Goal: Information Seeking & Learning: Check status

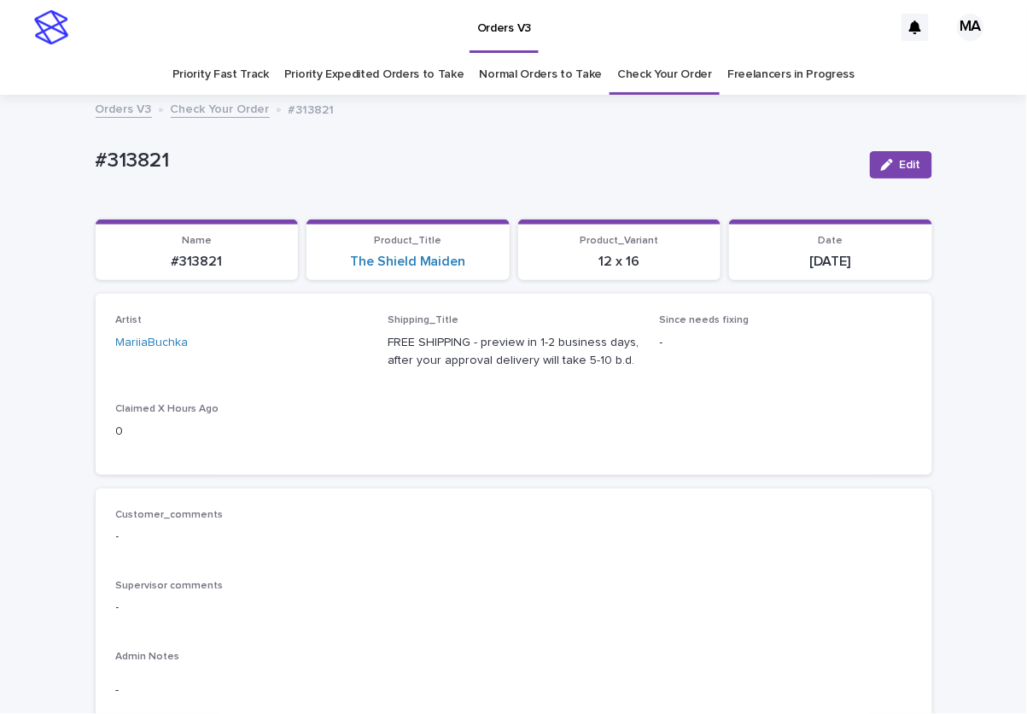
click at [281, 174] on div "#313821" at bounding box center [476, 165] width 761 height 32
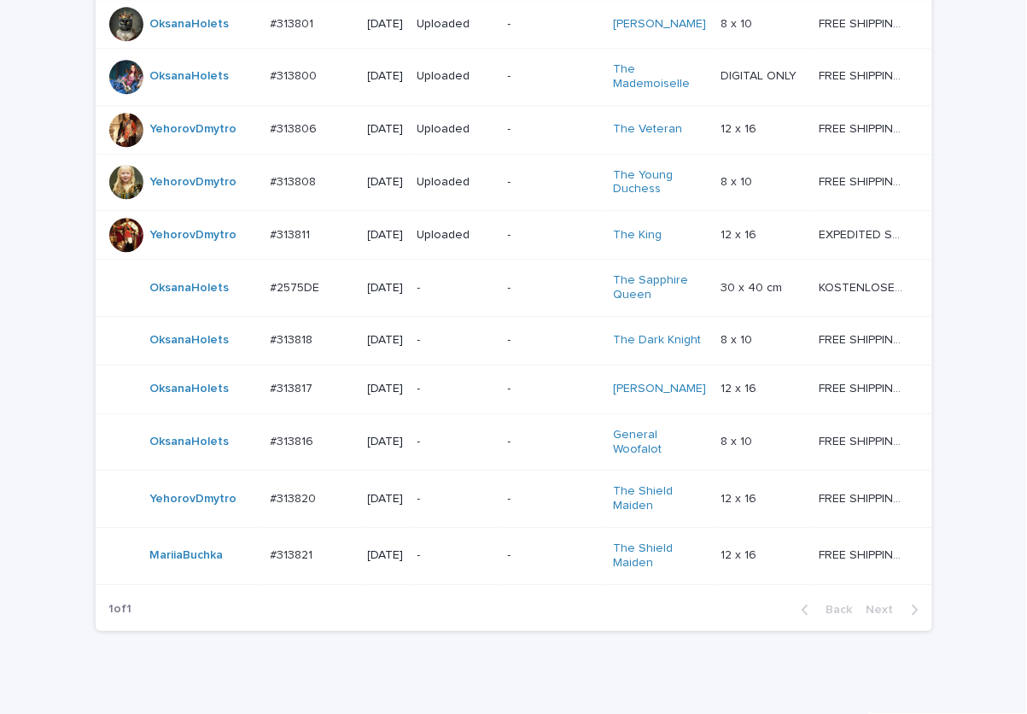
scroll to position [1217, 0]
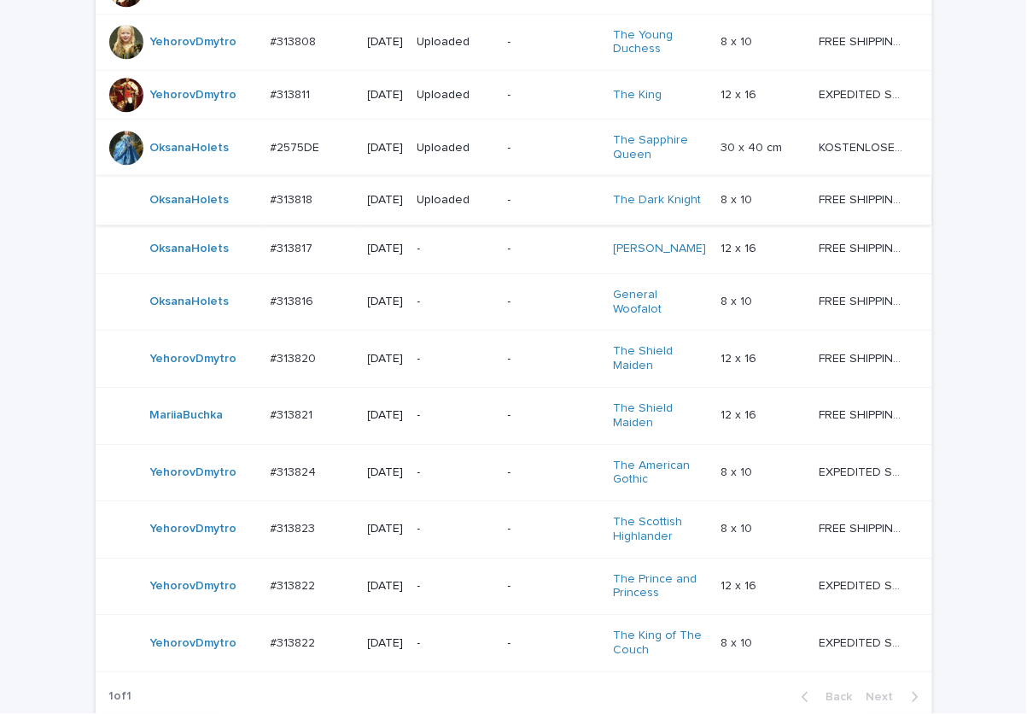
scroll to position [1446, 0]
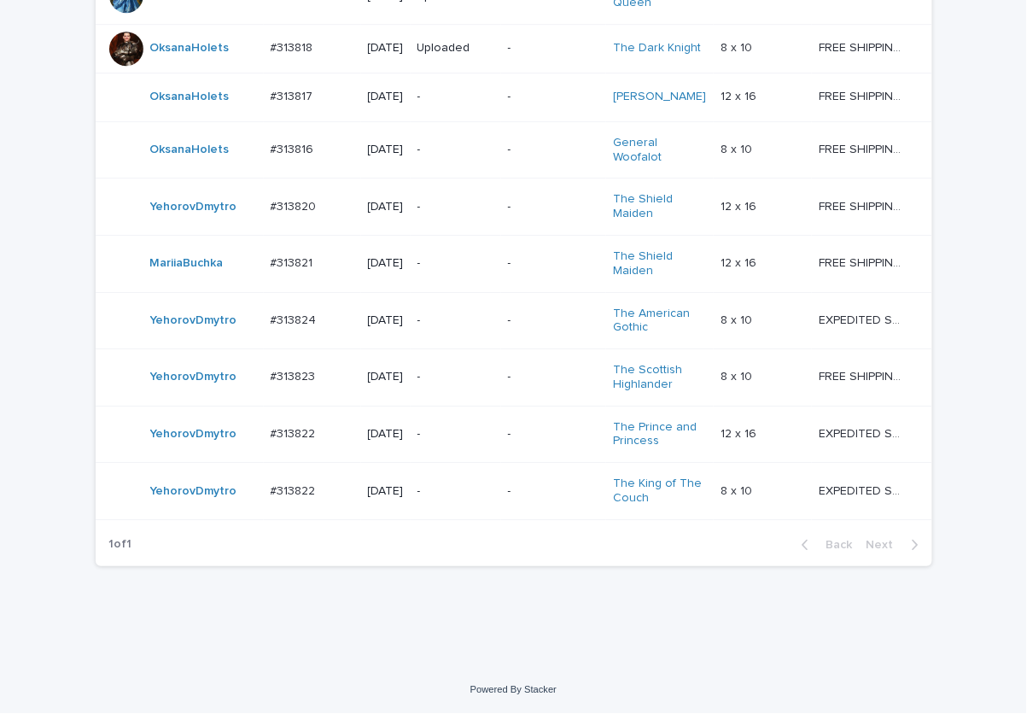
click at [464, 488] on p "-" at bounding box center [455, 491] width 77 height 15
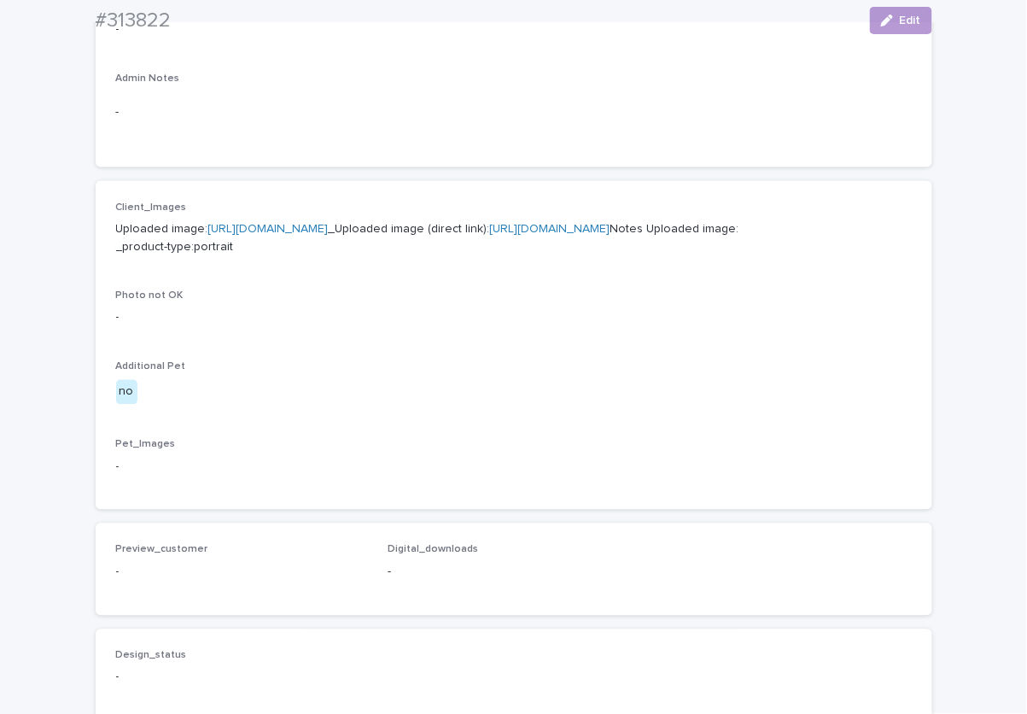
scroll to position [597, 0]
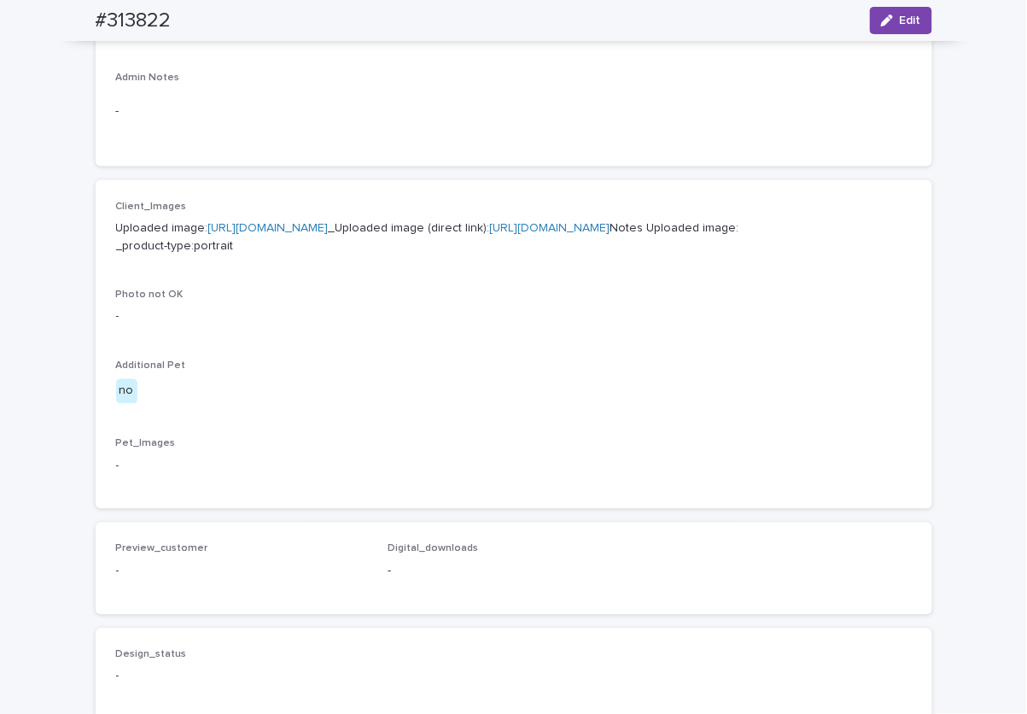
click at [329, 226] on link "https://cdn.shopify.com-uploadkit.app/s/files/1/0033/4807/0511/files/download.h…" at bounding box center [268, 228] width 120 height 12
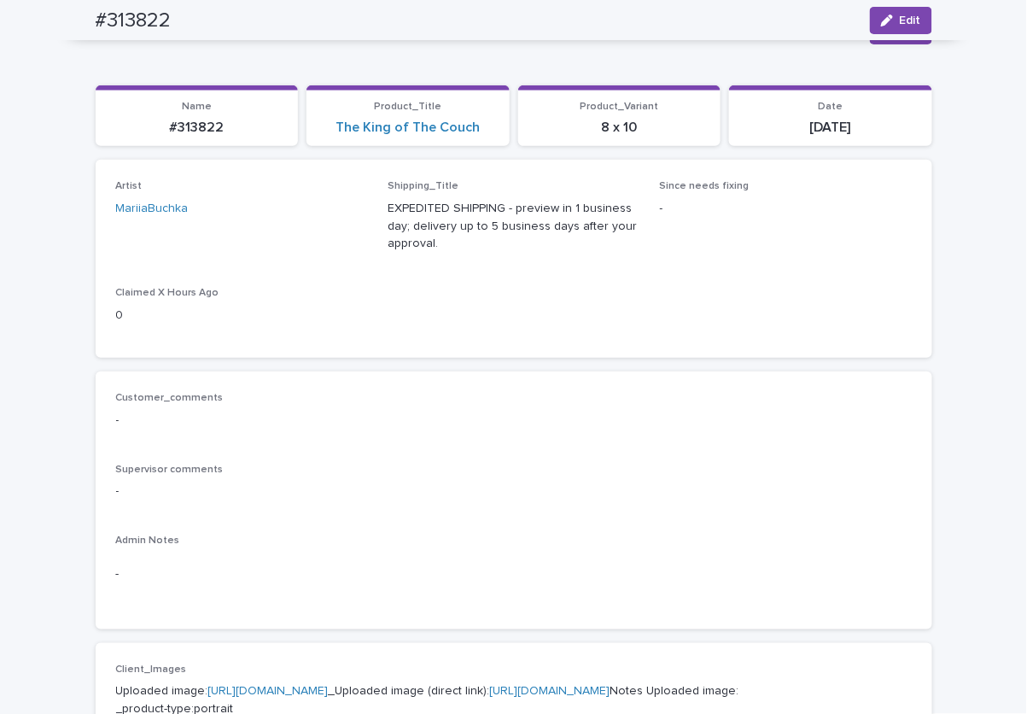
scroll to position [0, 0]
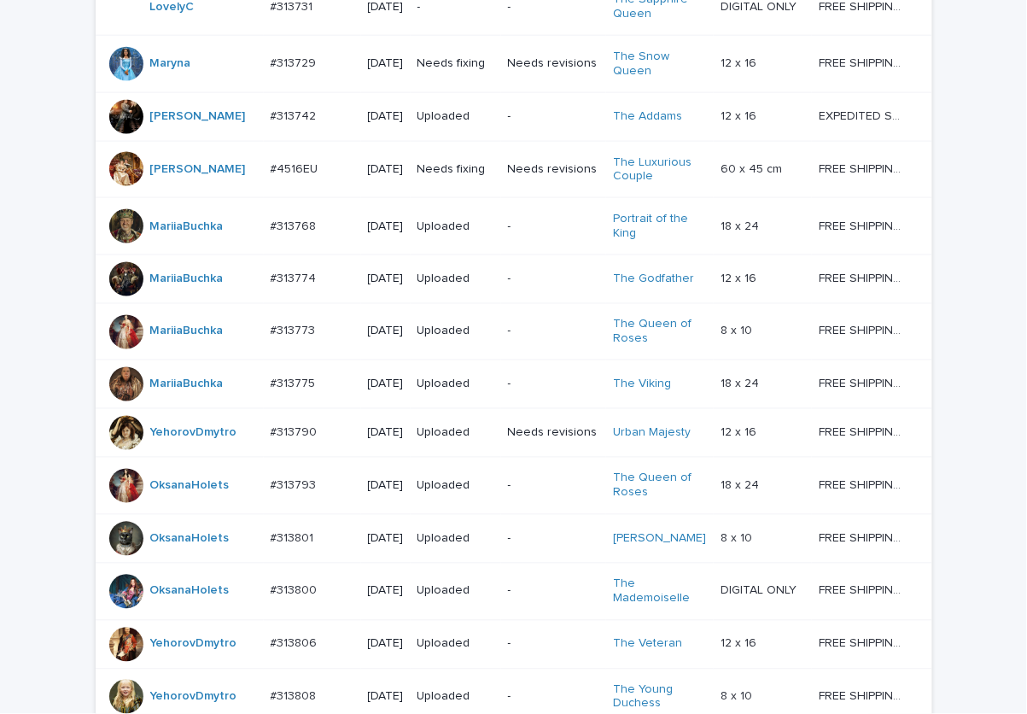
scroll to position [1446, 0]
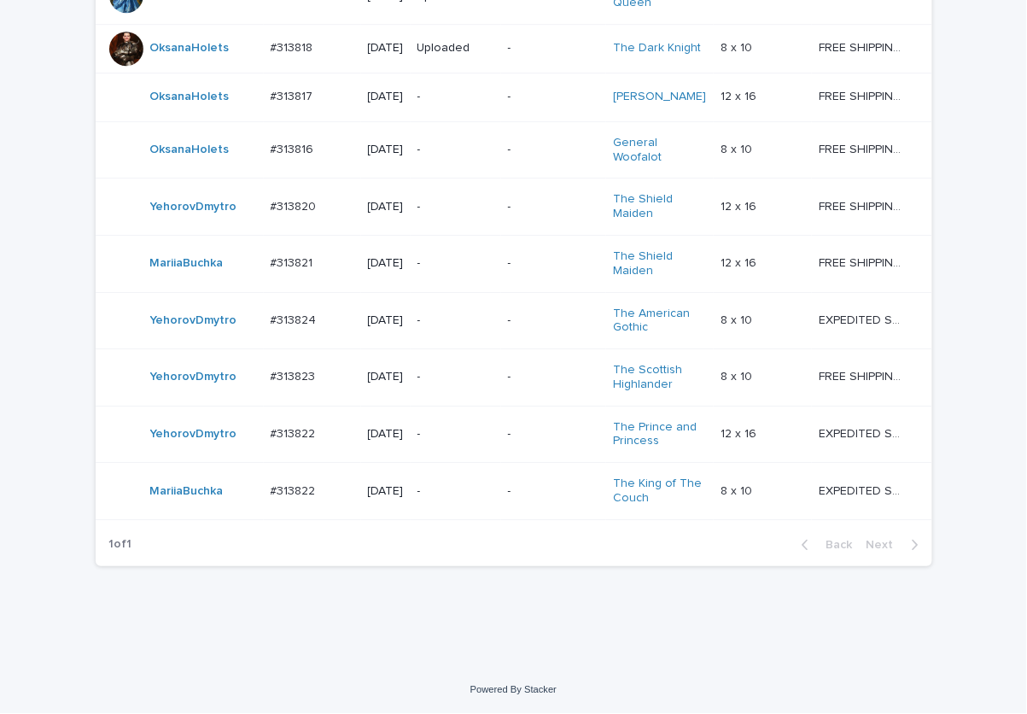
click at [470, 373] on p "-" at bounding box center [455, 377] width 77 height 15
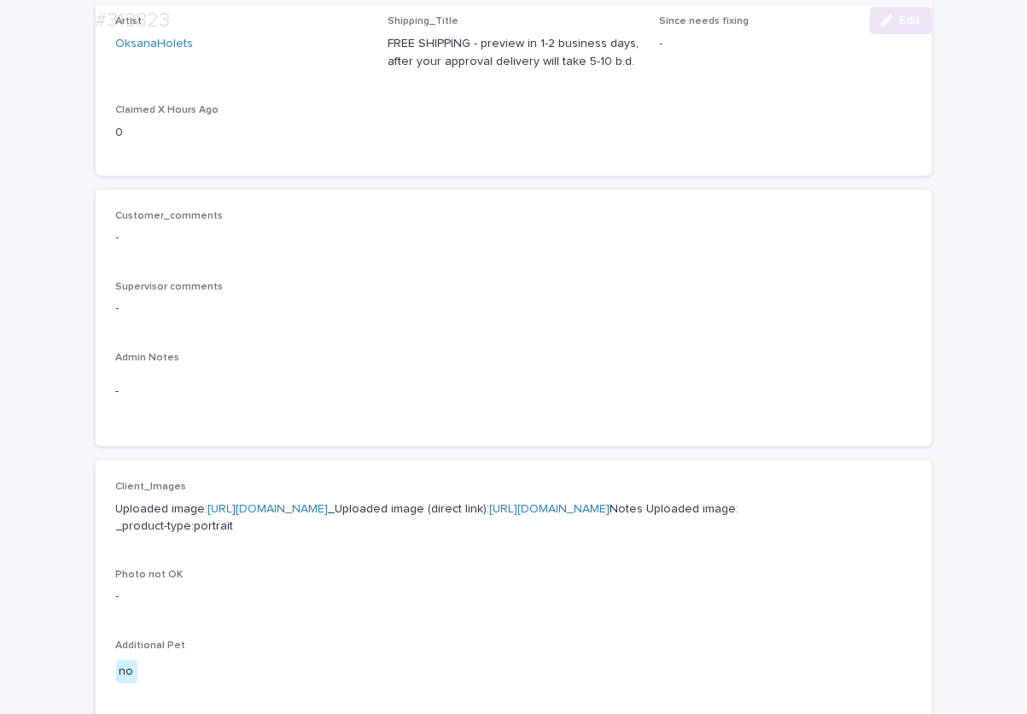
scroll to position [597, 0]
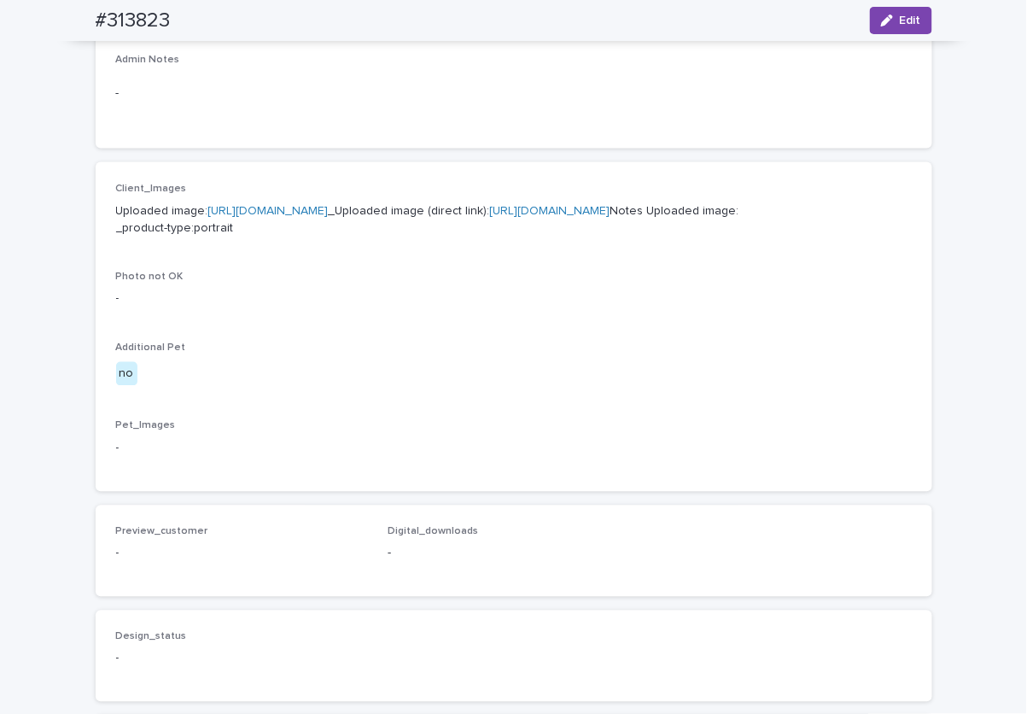
click at [329, 209] on link "https://cdn.shopify.com-uploadkit.app/s/files/1/0033/4807/0511/files/download.h…" at bounding box center [268, 211] width 120 height 12
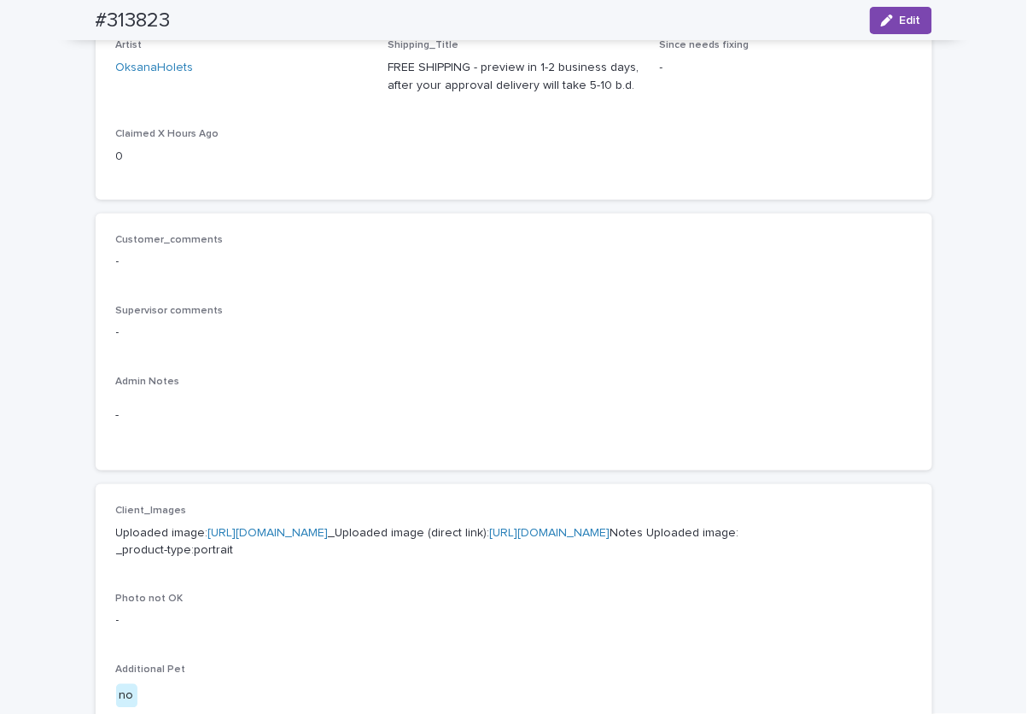
scroll to position [0, 0]
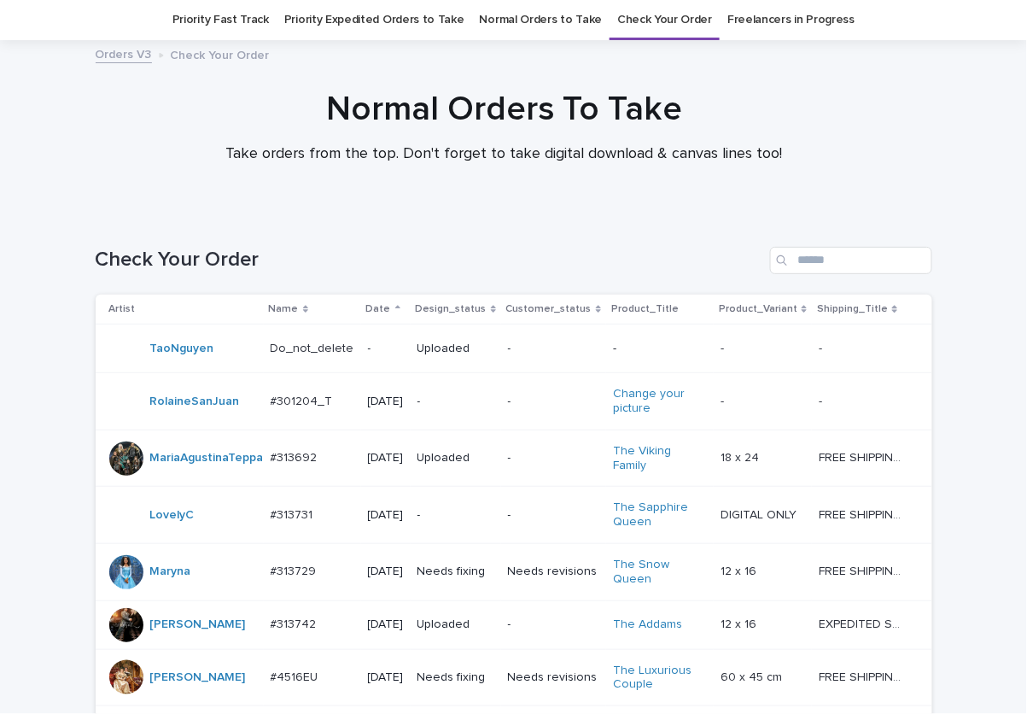
scroll to position [1446, 0]
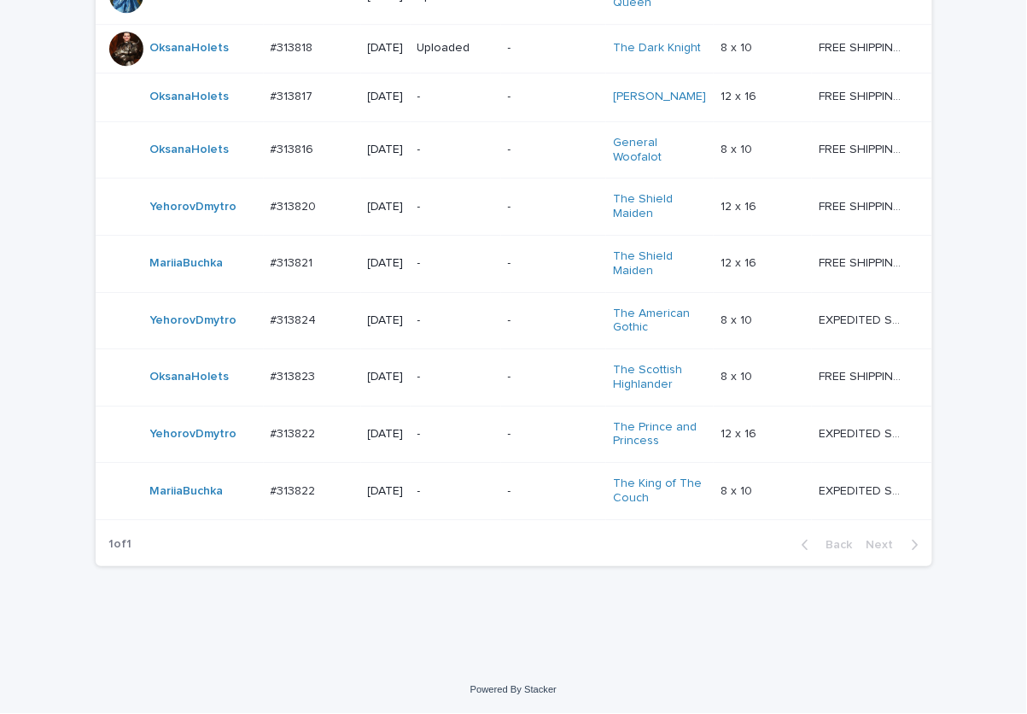
click at [444, 436] on p "-" at bounding box center [455, 434] width 77 height 15
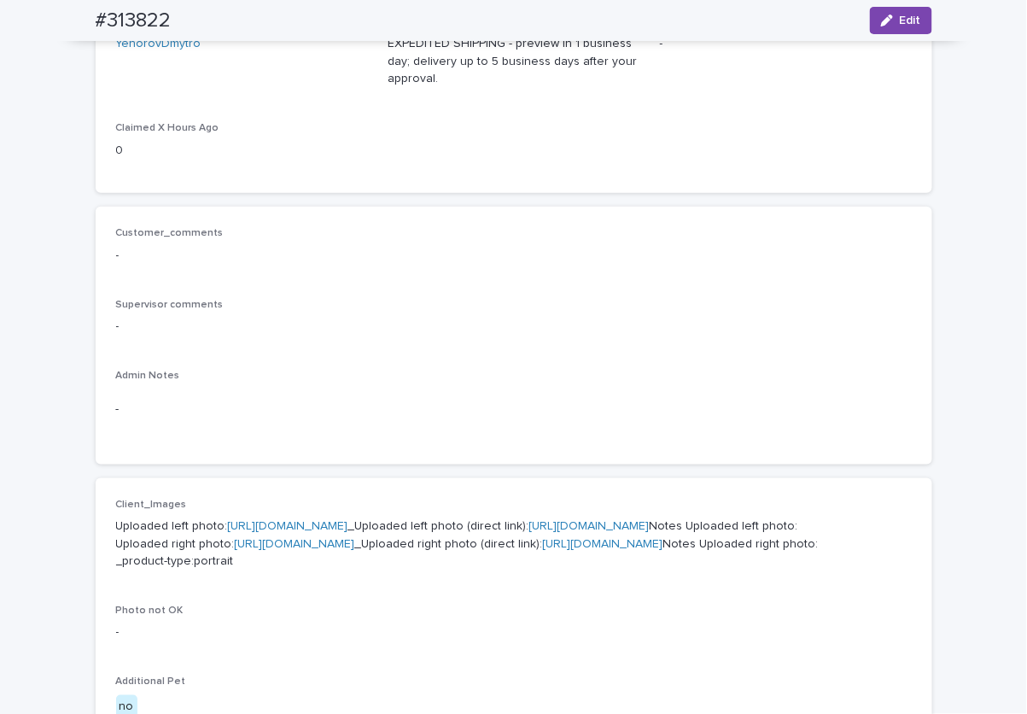
scroll to position [597, 0]
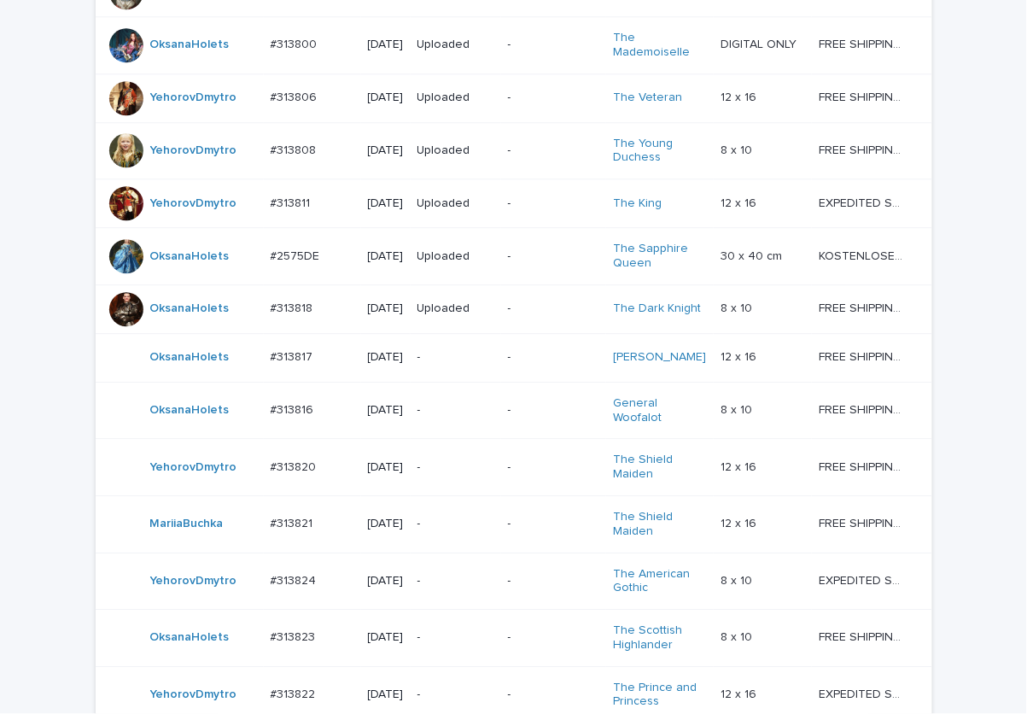
scroll to position [1251, 0]
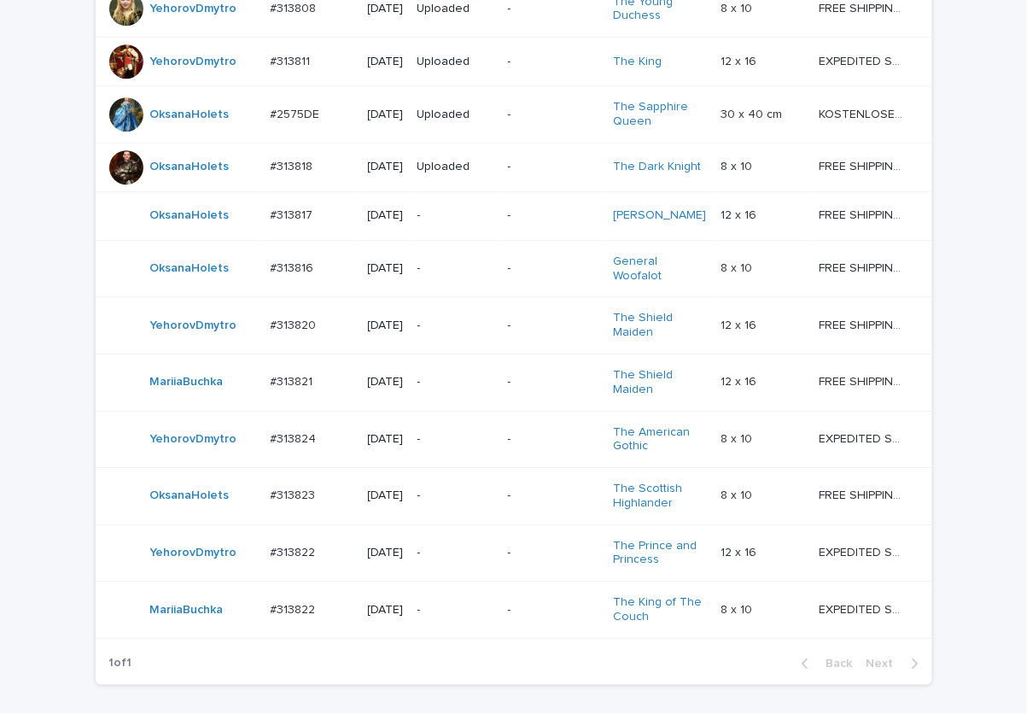
click at [447, 447] on p "-" at bounding box center [455, 439] width 77 height 15
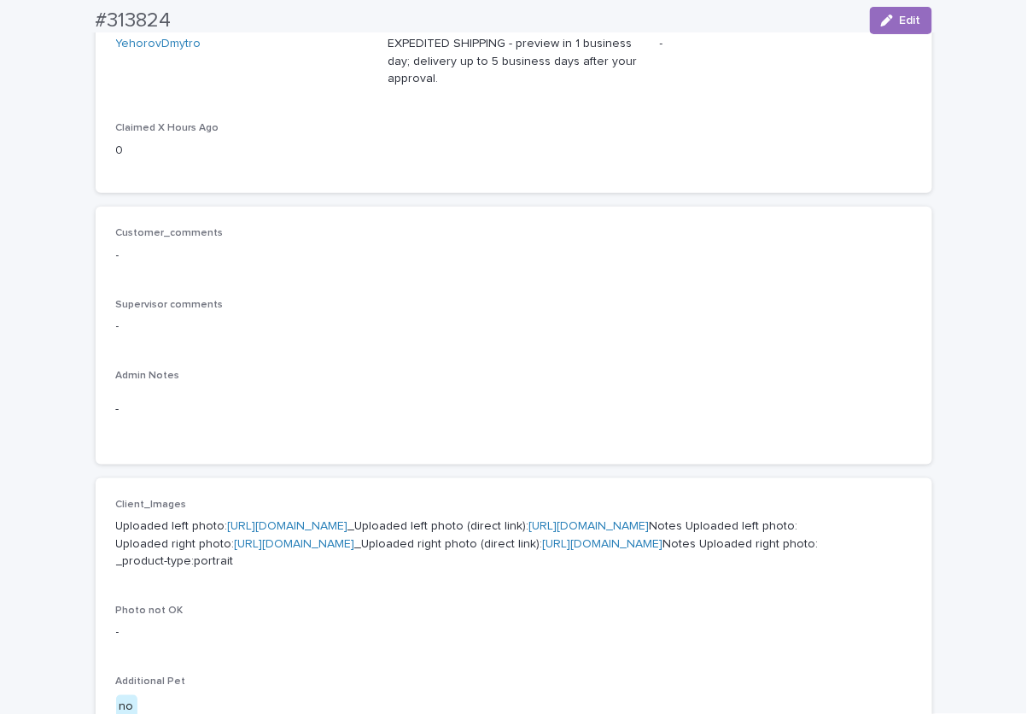
scroll to position [597, 0]
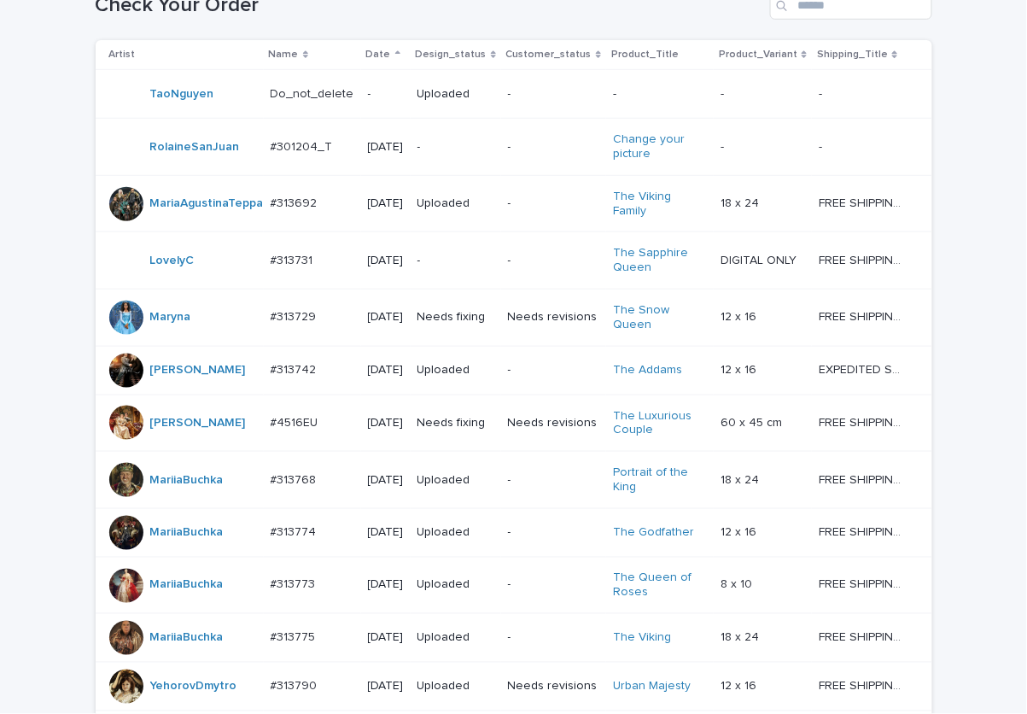
scroll to position [1446, 0]
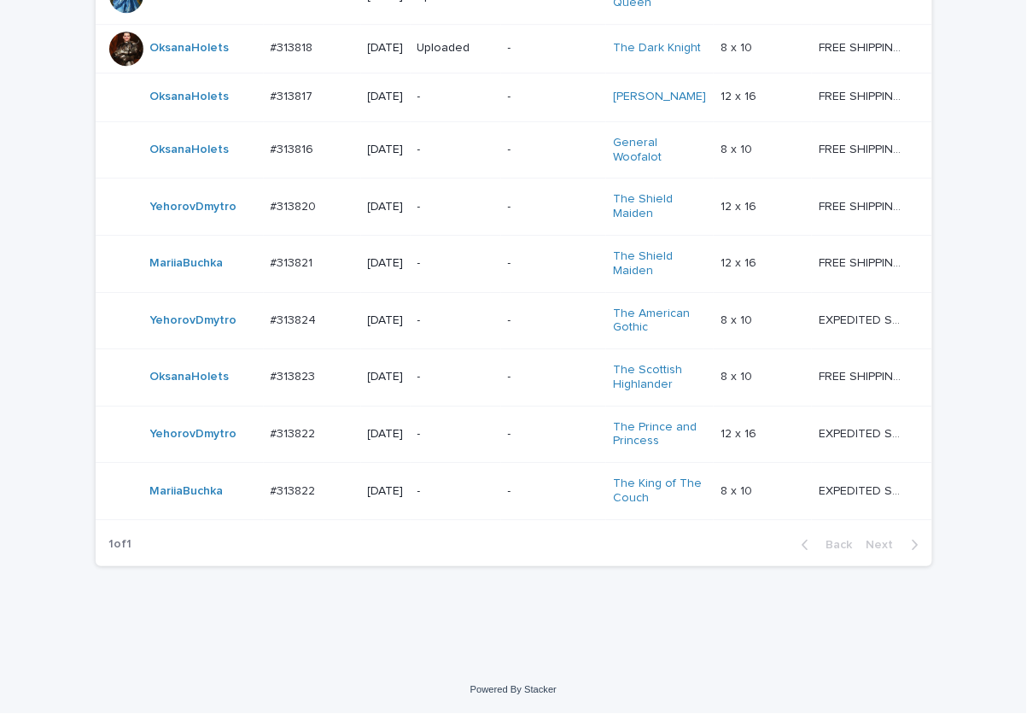
click at [467, 206] on p "-" at bounding box center [455, 207] width 77 height 15
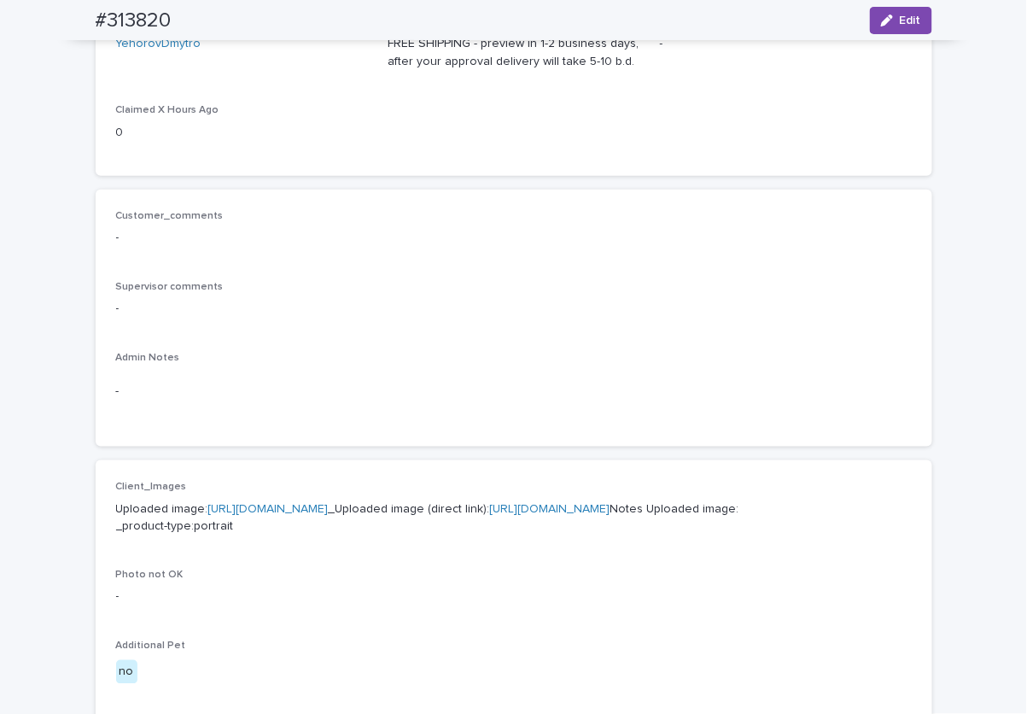
scroll to position [597, 0]
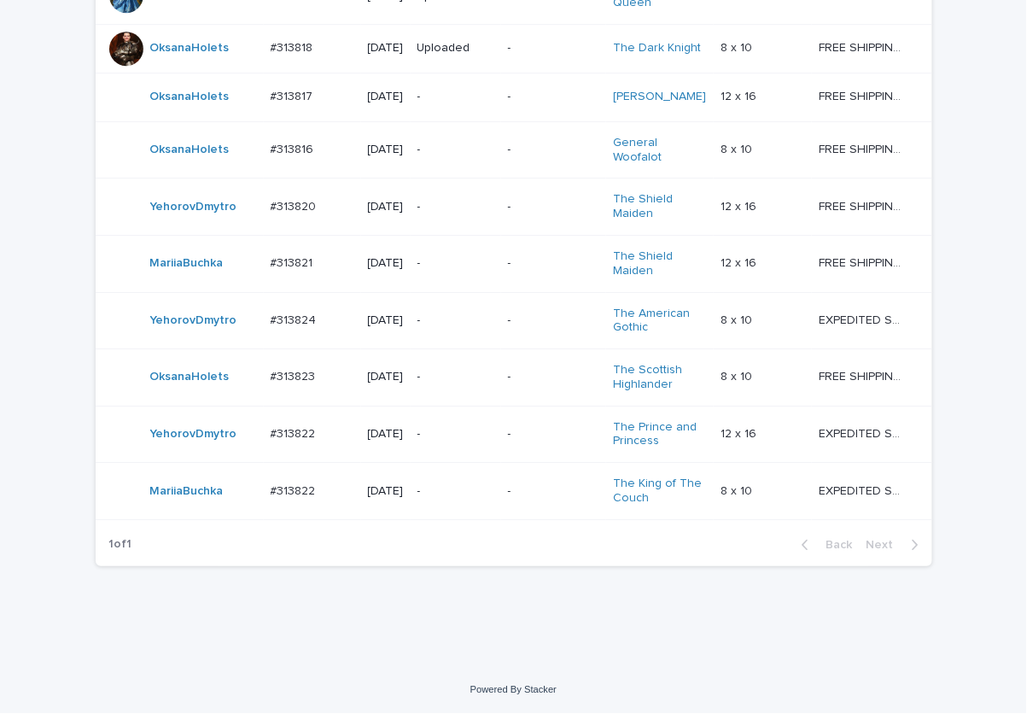
scroll to position [1446, 0]
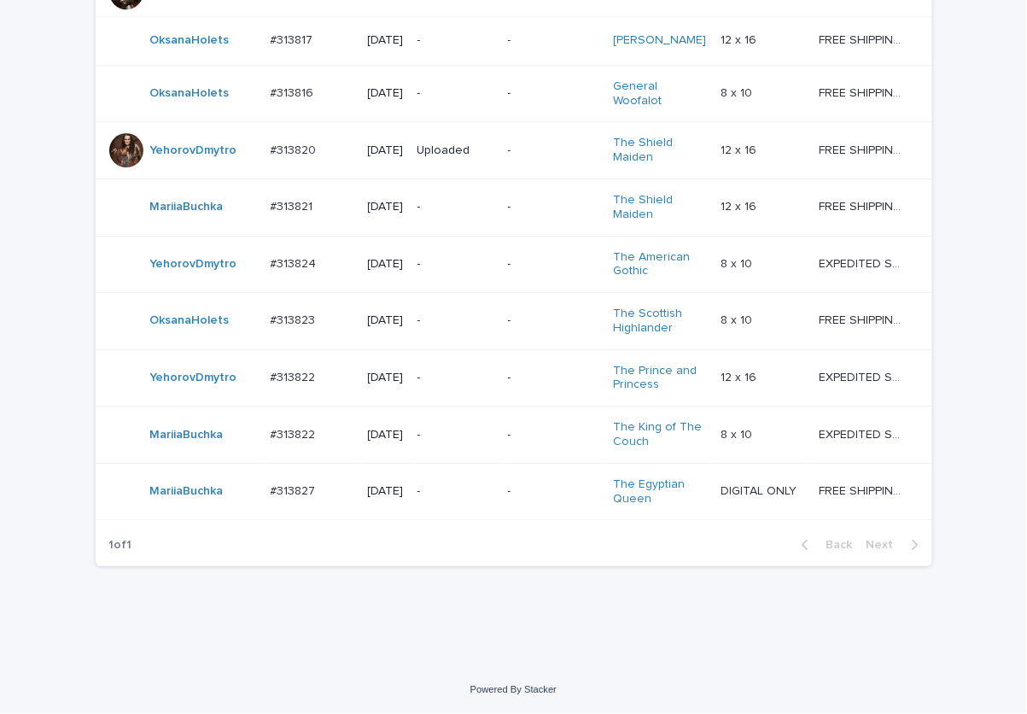
click at [455, 499] on div "-" at bounding box center [455, 490] width 77 height 18
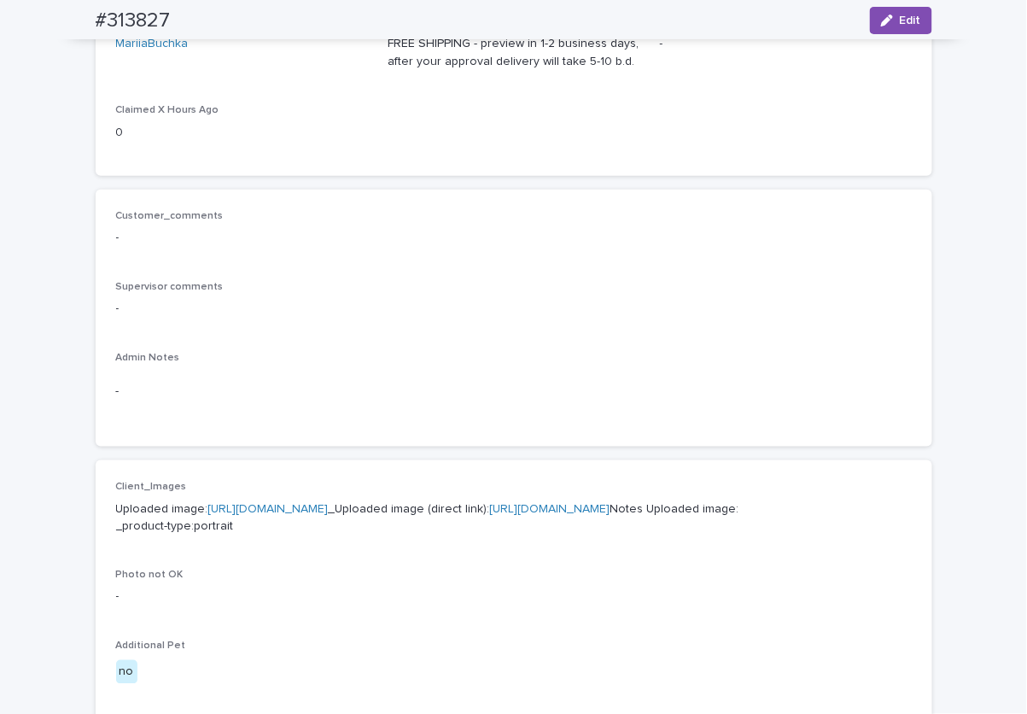
scroll to position [597, 0]
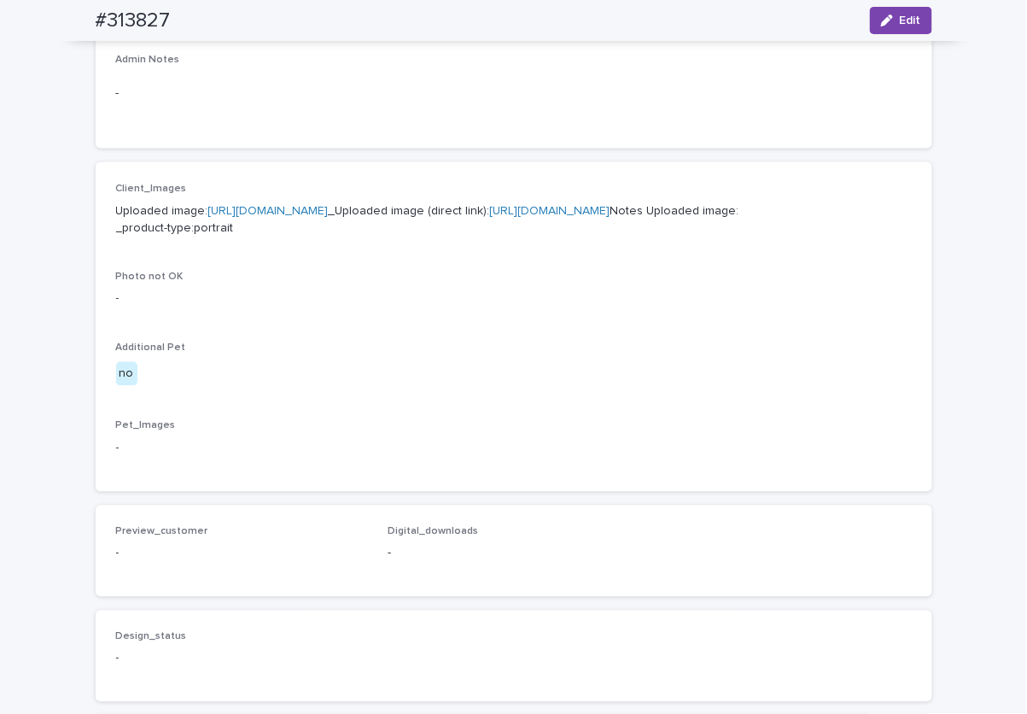
click at [329, 212] on link "https://cdn.shopify.com-uploadkit.app/s/files/1/0033/4807/0511/files/download.h…" at bounding box center [268, 211] width 120 height 12
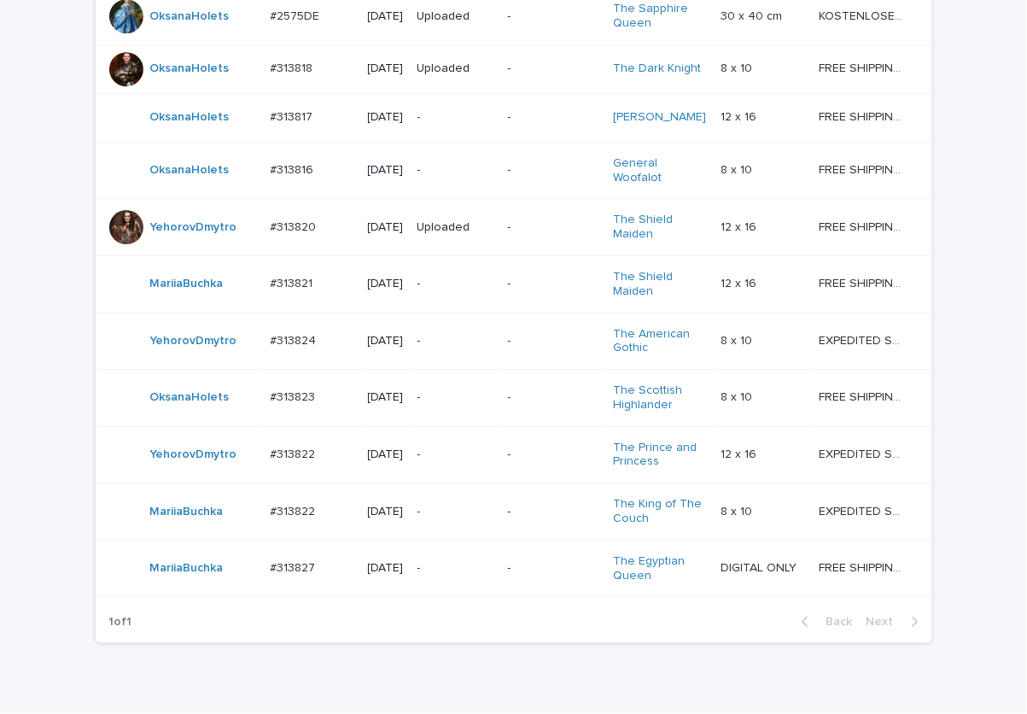
scroll to position [1503, 0]
